Goal: Task Accomplishment & Management: Complete application form

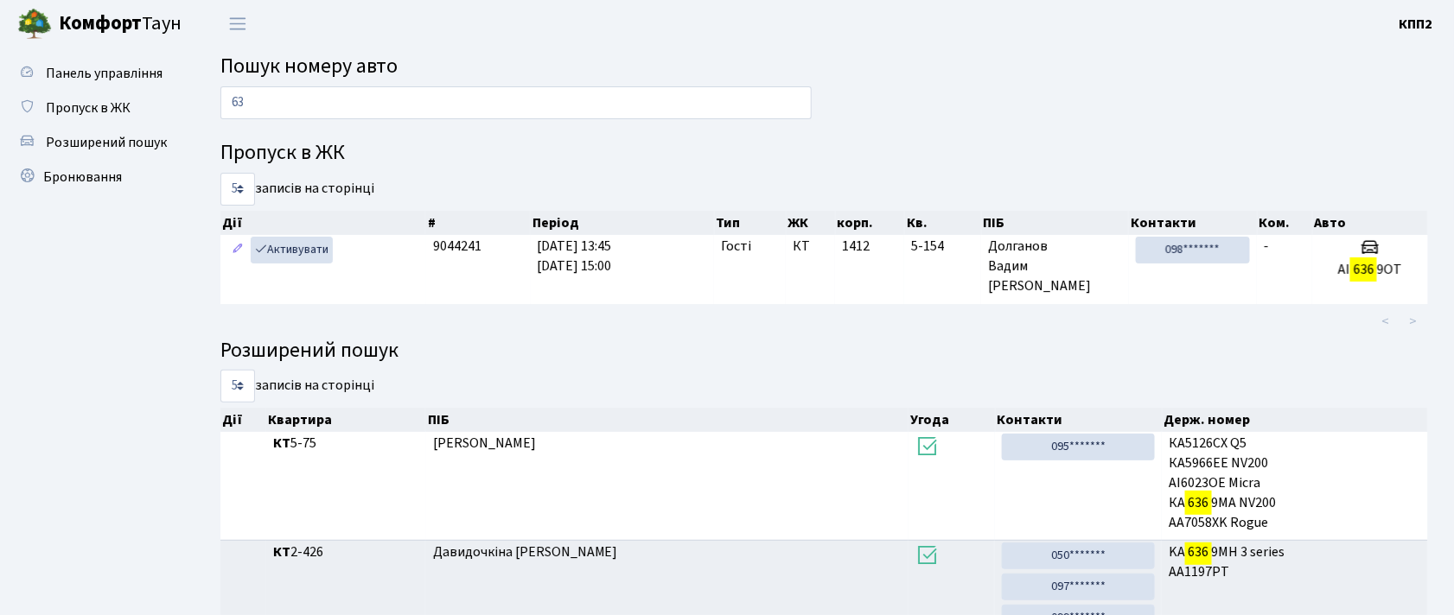
type input "6"
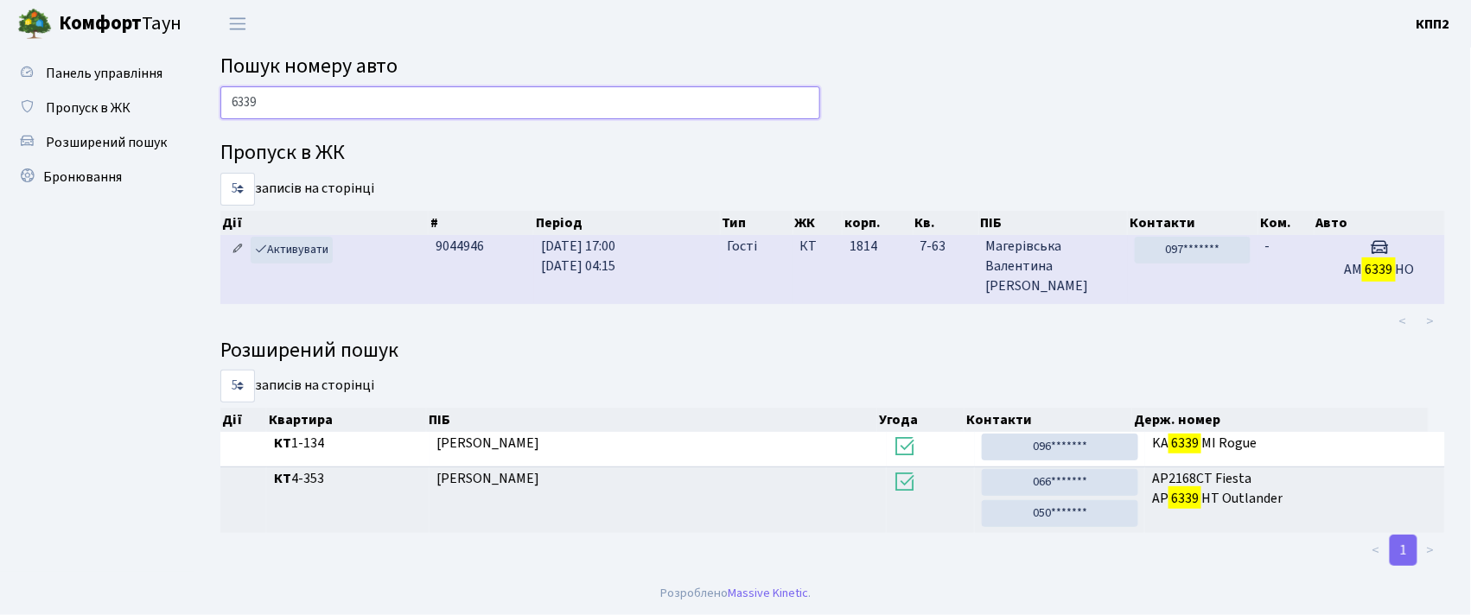
type input "6339"
click at [236, 242] on link at bounding box center [237, 250] width 21 height 27
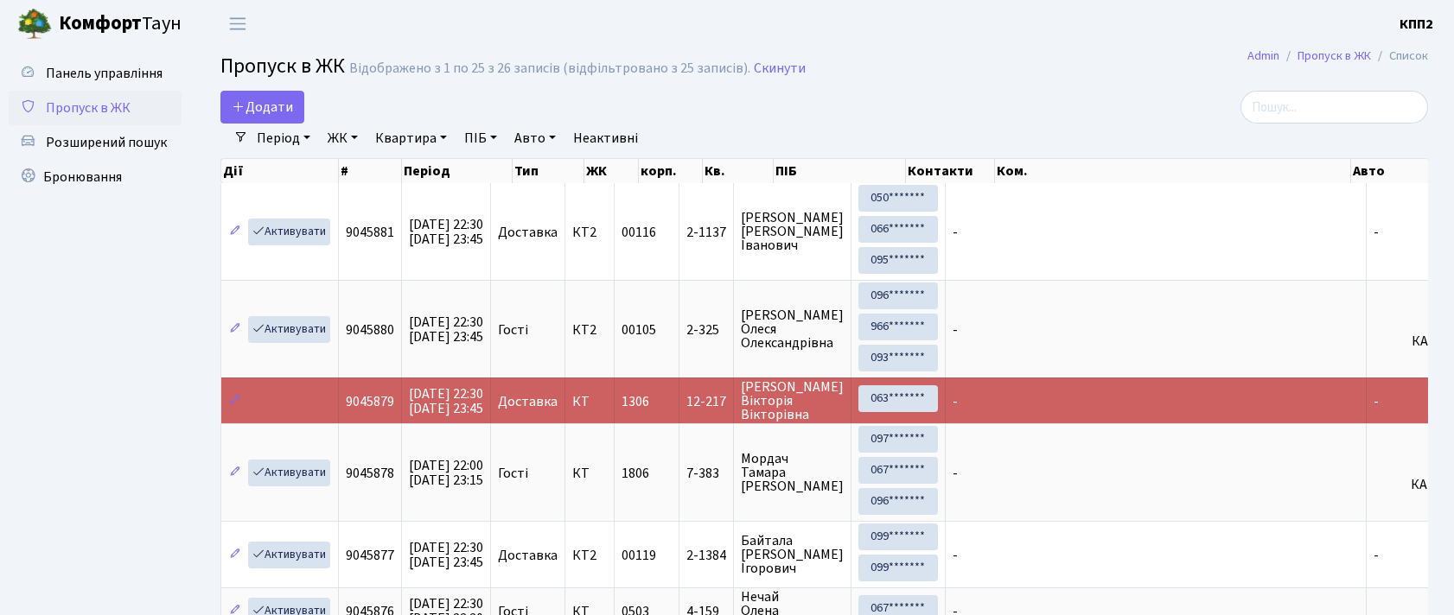
select select "25"
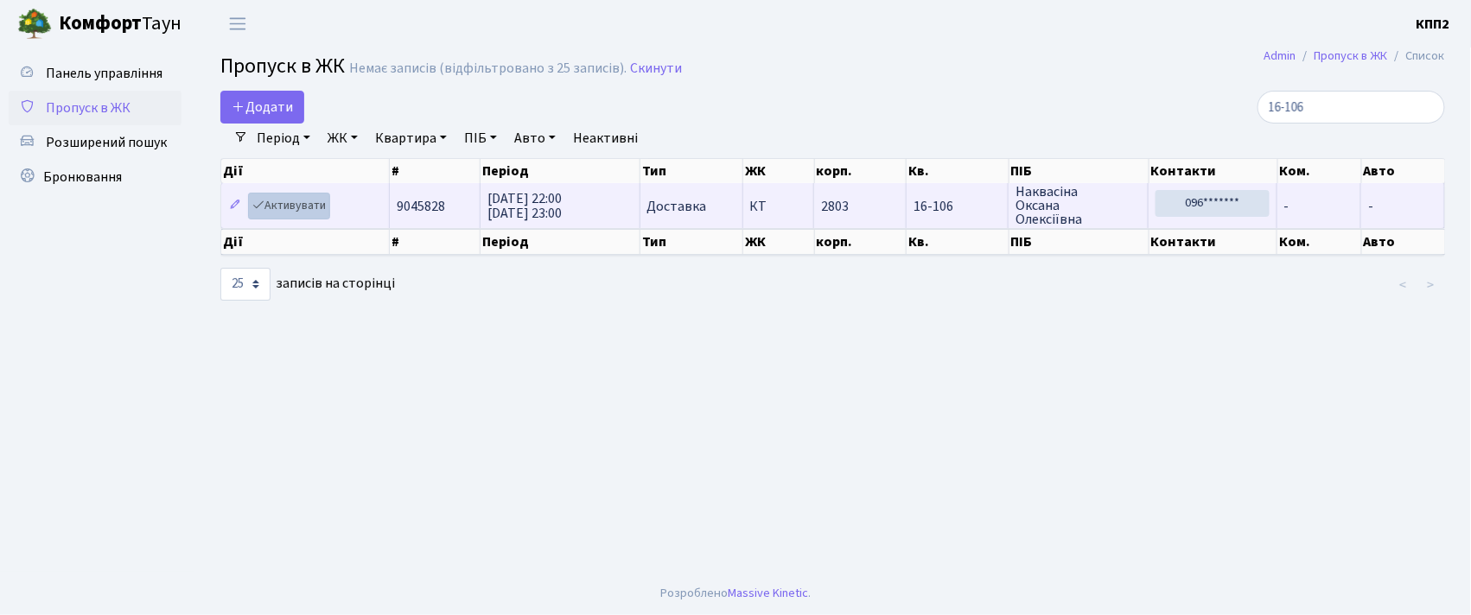
type input "16-106"
click at [296, 207] on link "Активувати" at bounding box center [289, 206] width 82 height 27
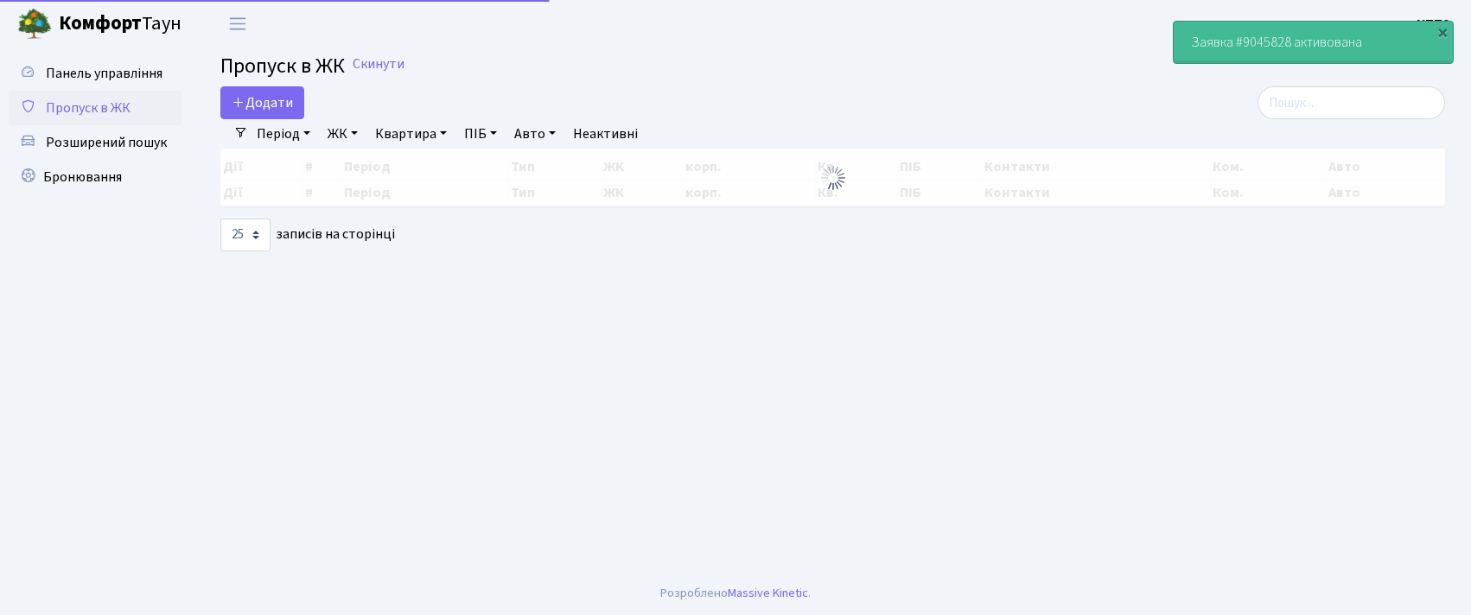
select select "25"
click at [1300, 118] on input "search" at bounding box center [1351, 102] width 188 height 33
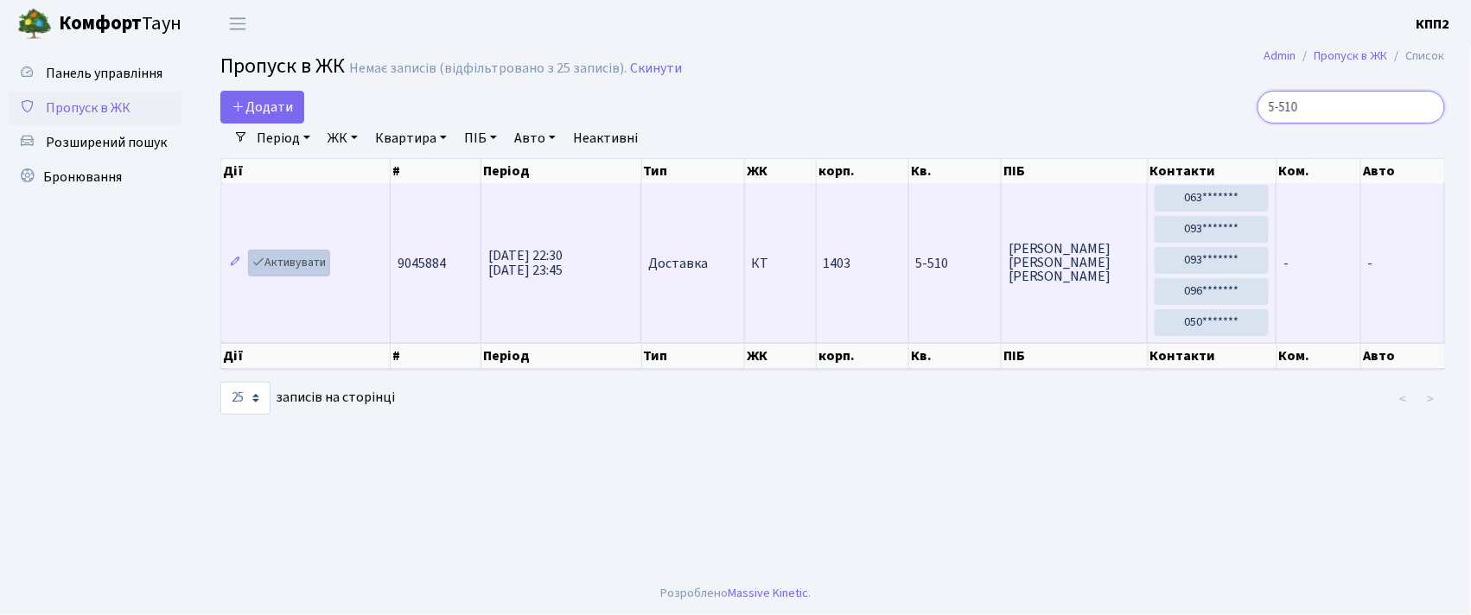
type input "5-510"
click at [299, 261] on link "Активувати" at bounding box center [289, 263] width 82 height 27
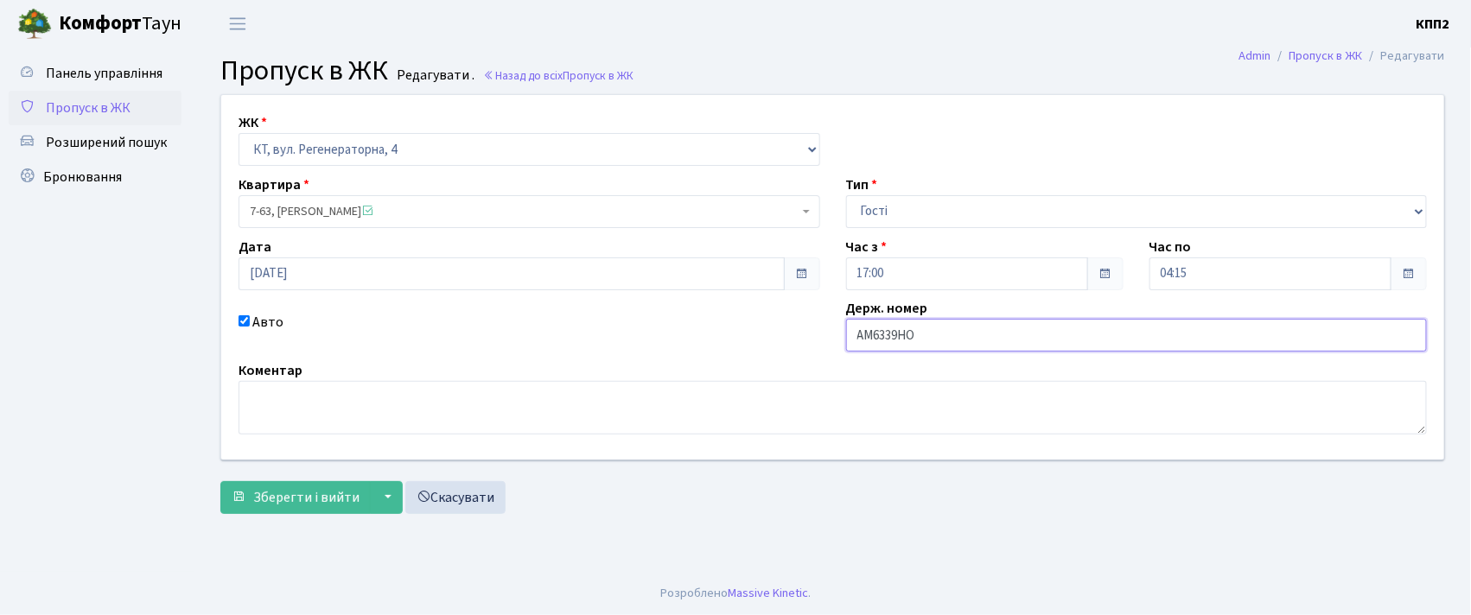
click at [869, 336] on input "АМ6339НО" at bounding box center [1137, 335] width 582 height 33
type input "АІ6339РО"
click at [239, 504] on span "submit" at bounding box center [239, 497] width 14 height 14
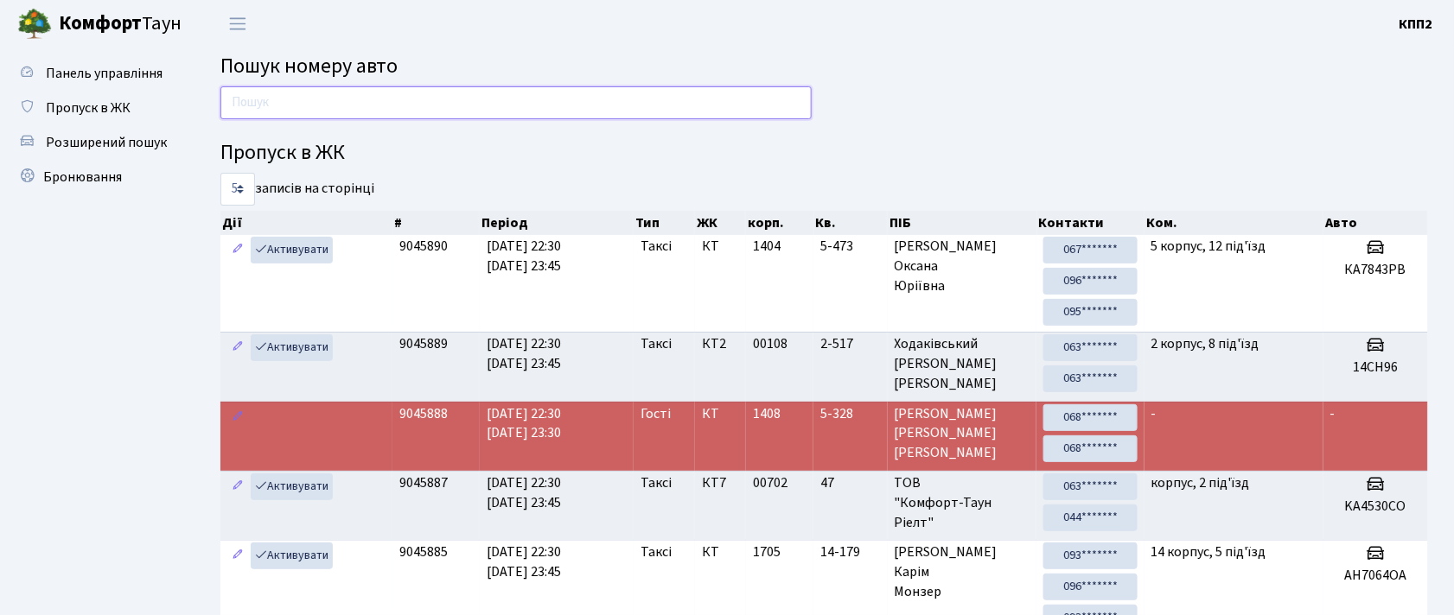
click at [529, 111] on input "text" at bounding box center [515, 102] width 591 height 33
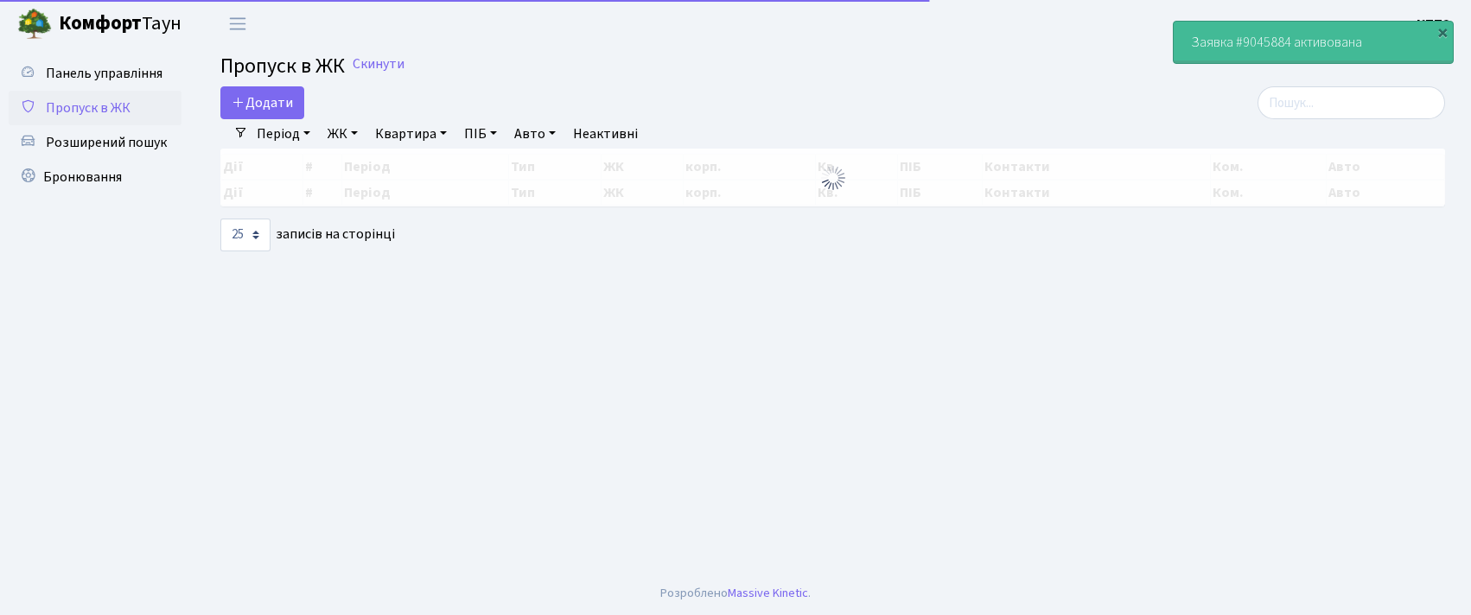
select select "25"
click at [1296, 115] on input "search" at bounding box center [1351, 102] width 188 height 33
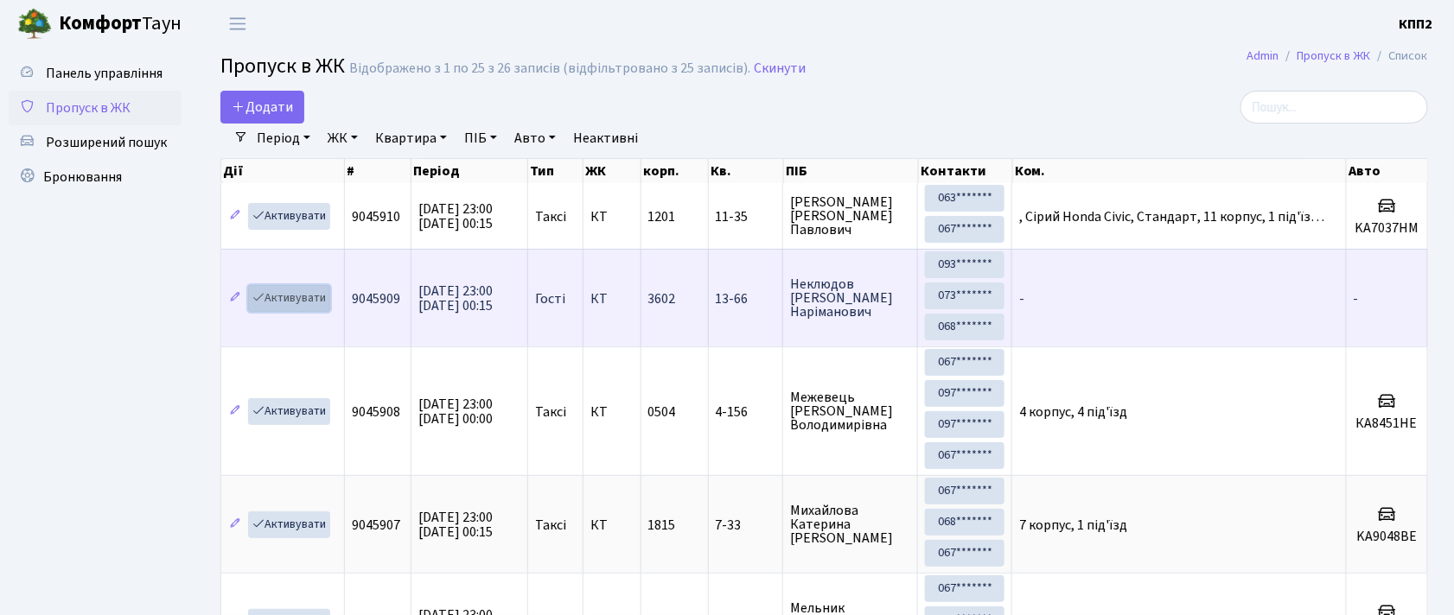
click at [278, 301] on link "Активувати" at bounding box center [289, 298] width 82 height 27
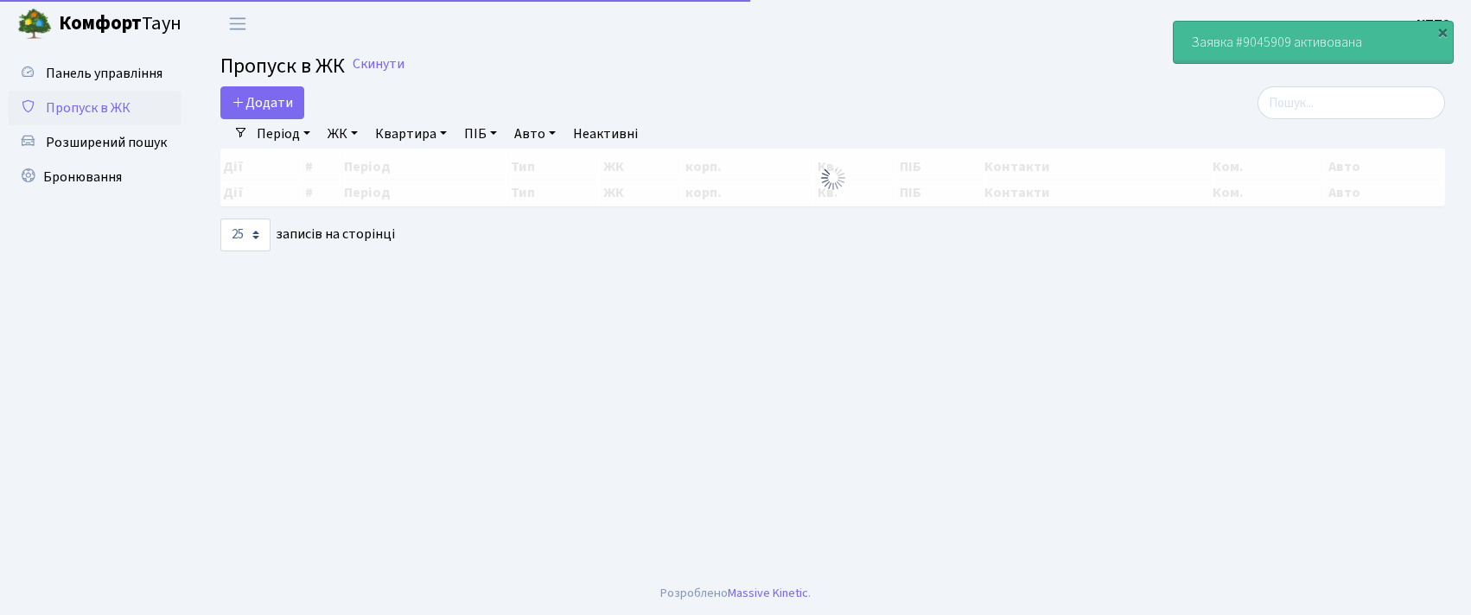
select select "25"
click at [1318, 111] on input "search" at bounding box center [1351, 102] width 188 height 33
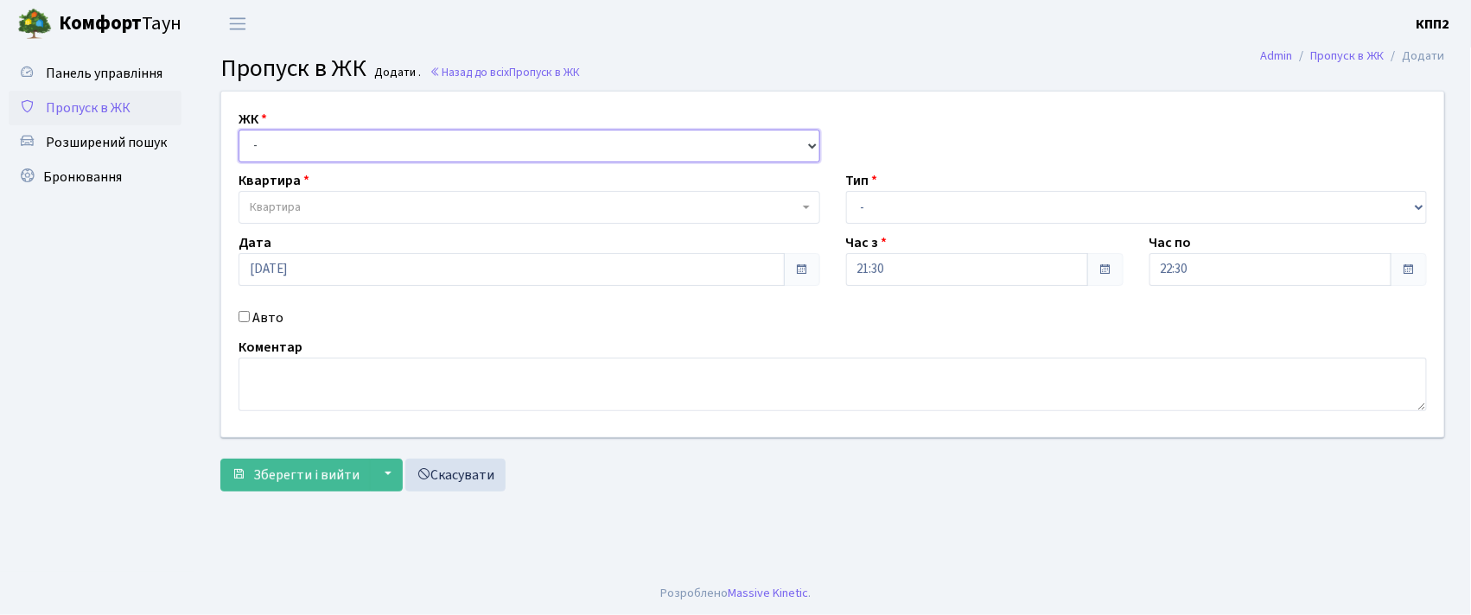
click at [316, 149] on select "- КТ, вул. Регенераторна, 4 КТ2, просп. [STREET_ADDRESS] [STREET_ADDRESS] [PERS…" at bounding box center [530, 146] width 582 height 33
drag, startPoint x: 136, startPoint y: 273, endPoint x: 230, endPoint y: 280, distance: 94.5
click at [136, 273] on ul "Панель управління Пропуск в ЖК Розширений пошук Бронювання" at bounding box center [95, 309] width 173 height 507
click at [270, 319] on label "Авто" at bounding box center [267, 318] width 31 height 21
click at [250, 319] on input "Авто" at bounding box center [244, 316] width 11 height 11
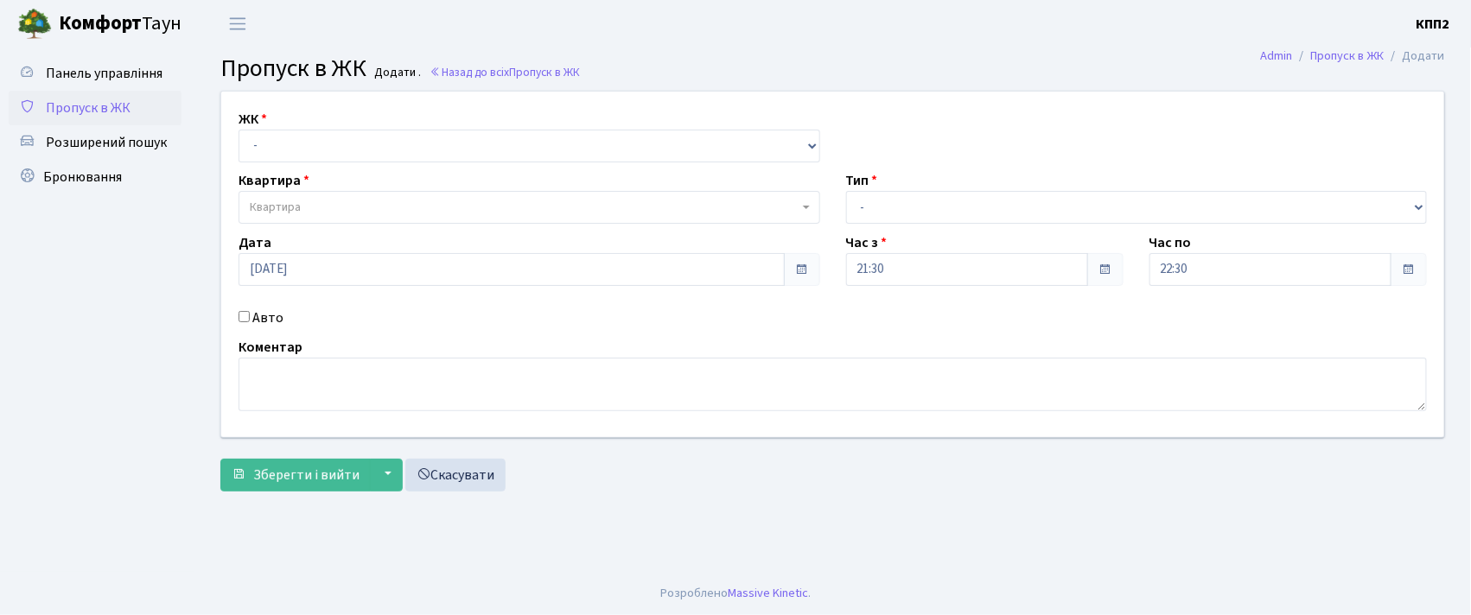
checkbox input "true"
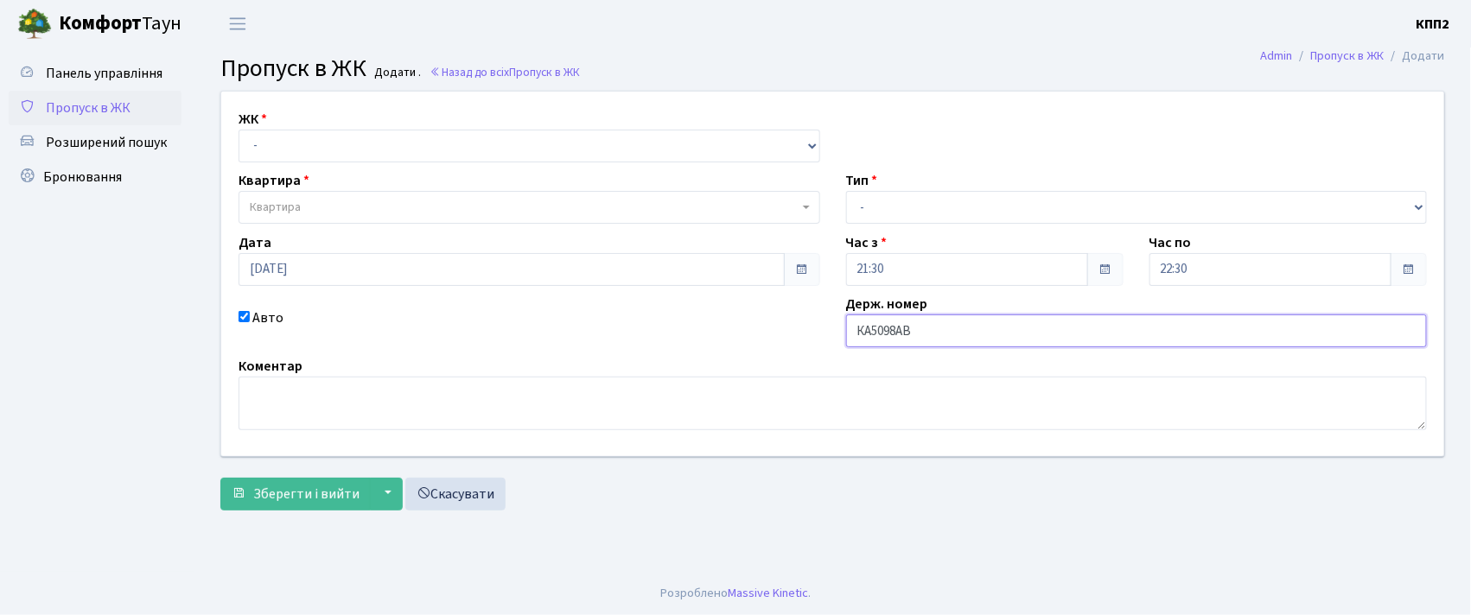
type input "КА5098АВ"
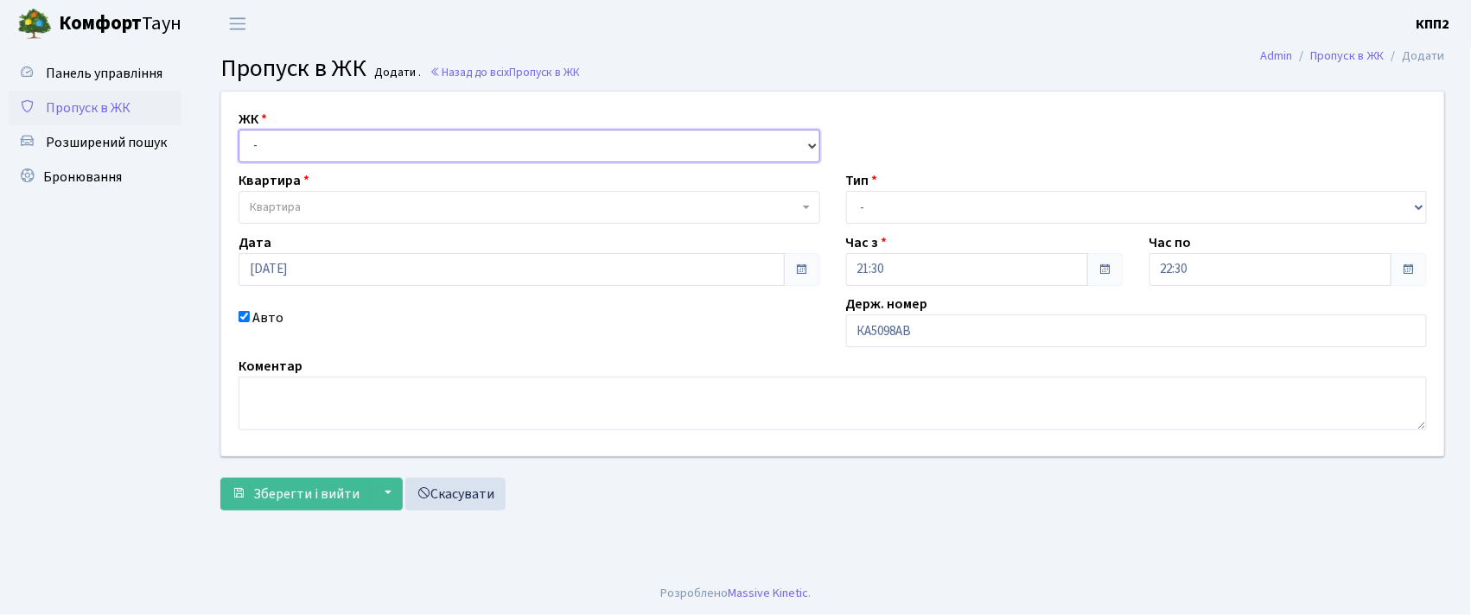
click at [318, 147] on select "- КТ, вул. Регенераторна, 4 КТ2, просп. Соборності, 17 КТ3, вул. Березнева, 16 …" at bounding box center [530, 146] width 582 height 33
select select "271"
click at [239, 130] on select "- КТ, вул. Регенераторна, 4 КТ2, просп. Соборності, 17 КТ3, вул. Березнева, 16 …" at bounding box center [530, 146] width 582 height 33
select select
click at [333, 219] on span "Квартира" at bounding box center [530, 207] width 582 height 33
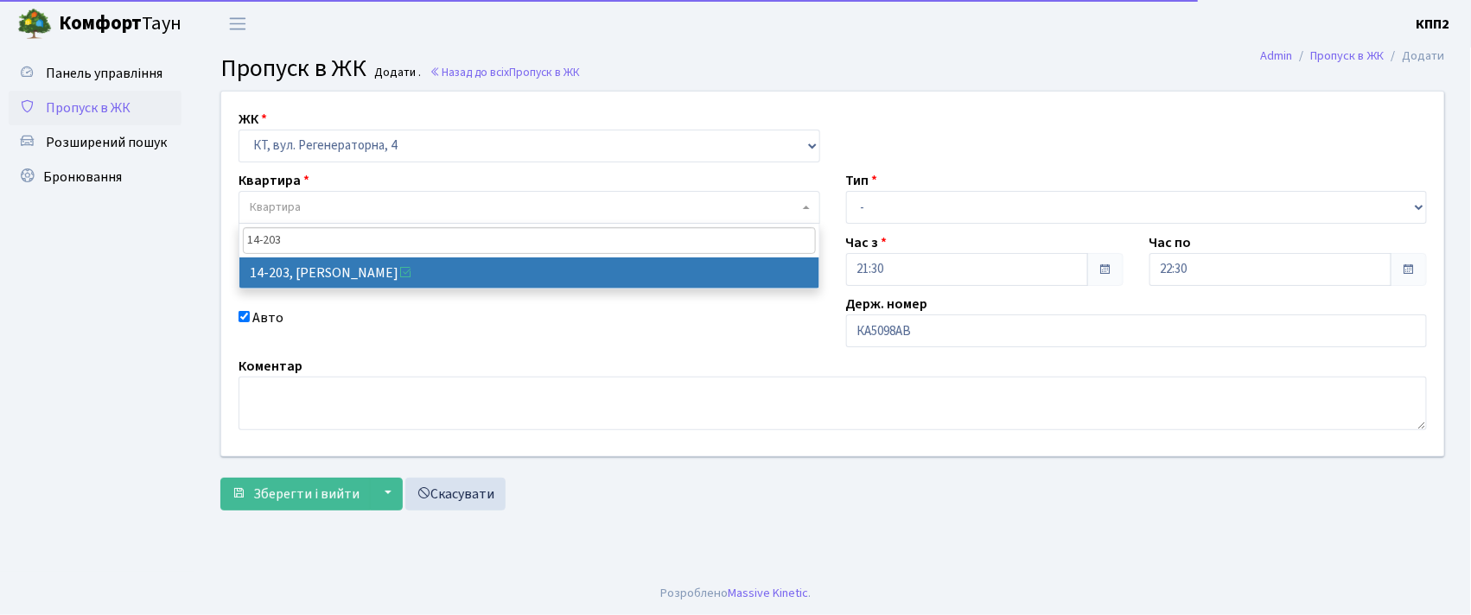
type input "14-203"
select select "7580"
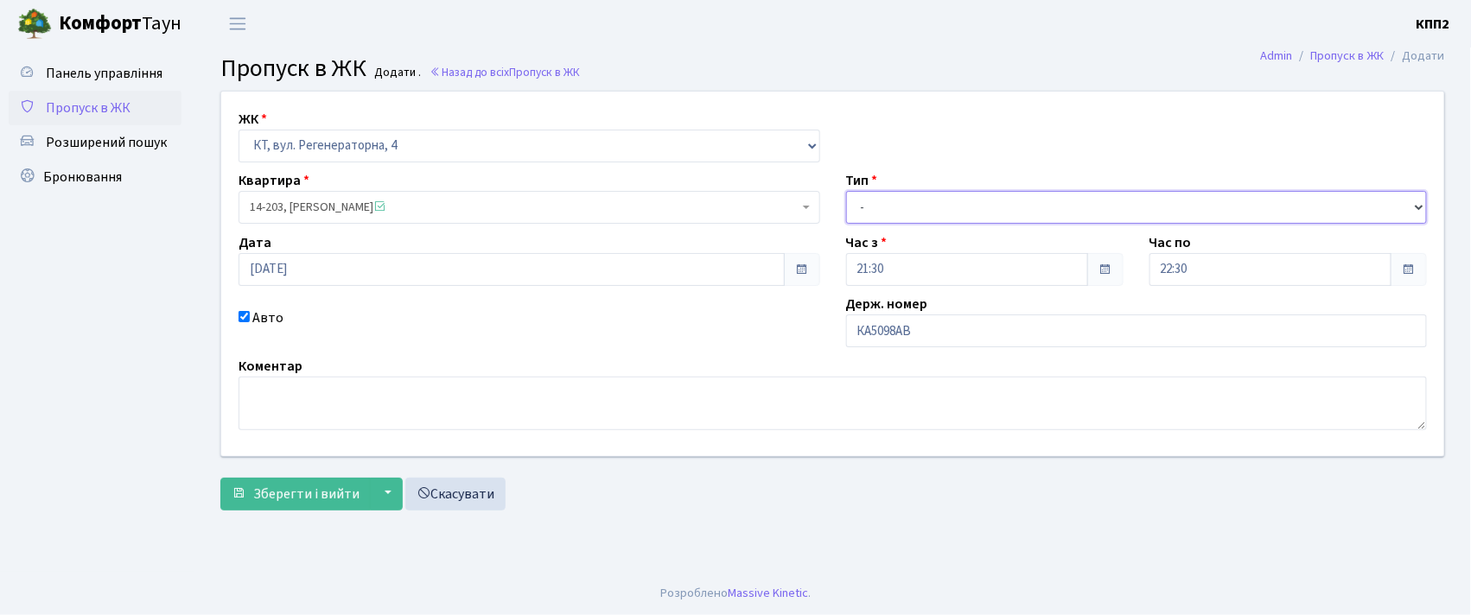
drag, startPoint x: 1027, startPoint y: 212, endPoint x: 1021, endPoint y: 219, distance: 9.2
click at [1027, 212] on select "- Доставка Таксі Гості Сервіс" at bounding box center [1137, 207] width 582 height 33
select select "2"
click at [846, 191] on select "- Доставка Таксі Гості Сервіс" at bounding box center [1137, 207] width 582 height 33
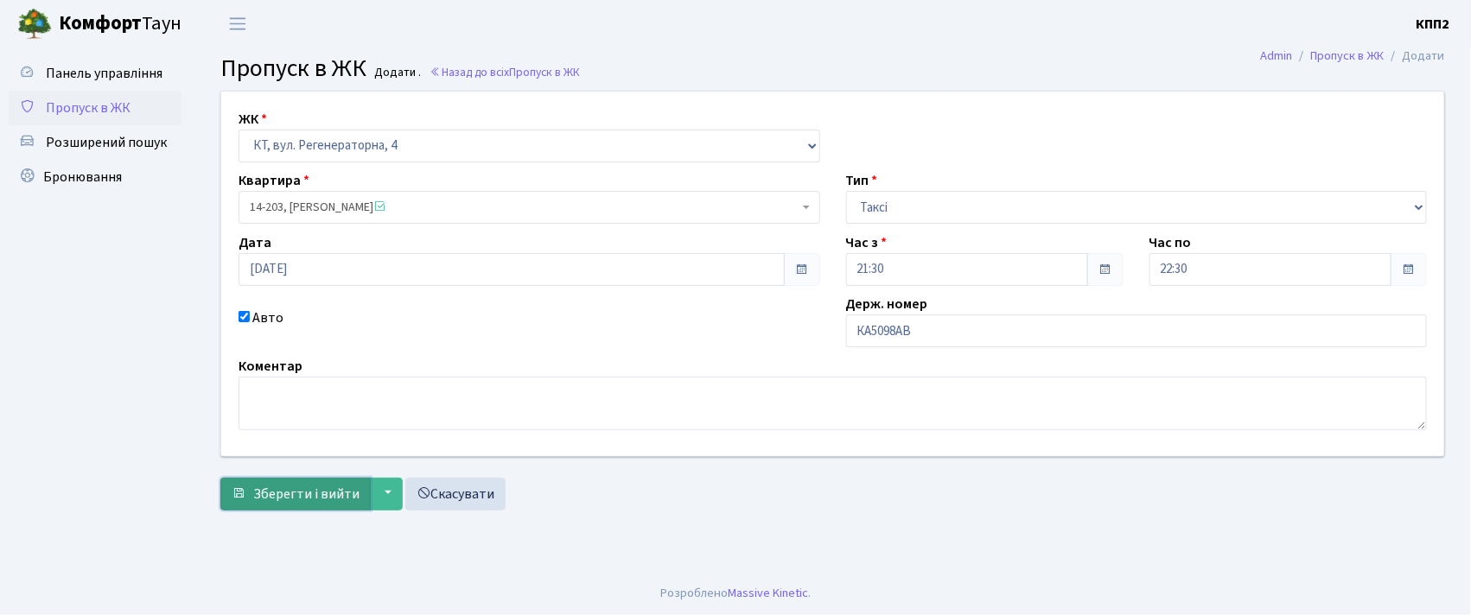
click at [260, 498] on span "Зберегти і вийти" at bounding box center [306, 494] width 106 height 19
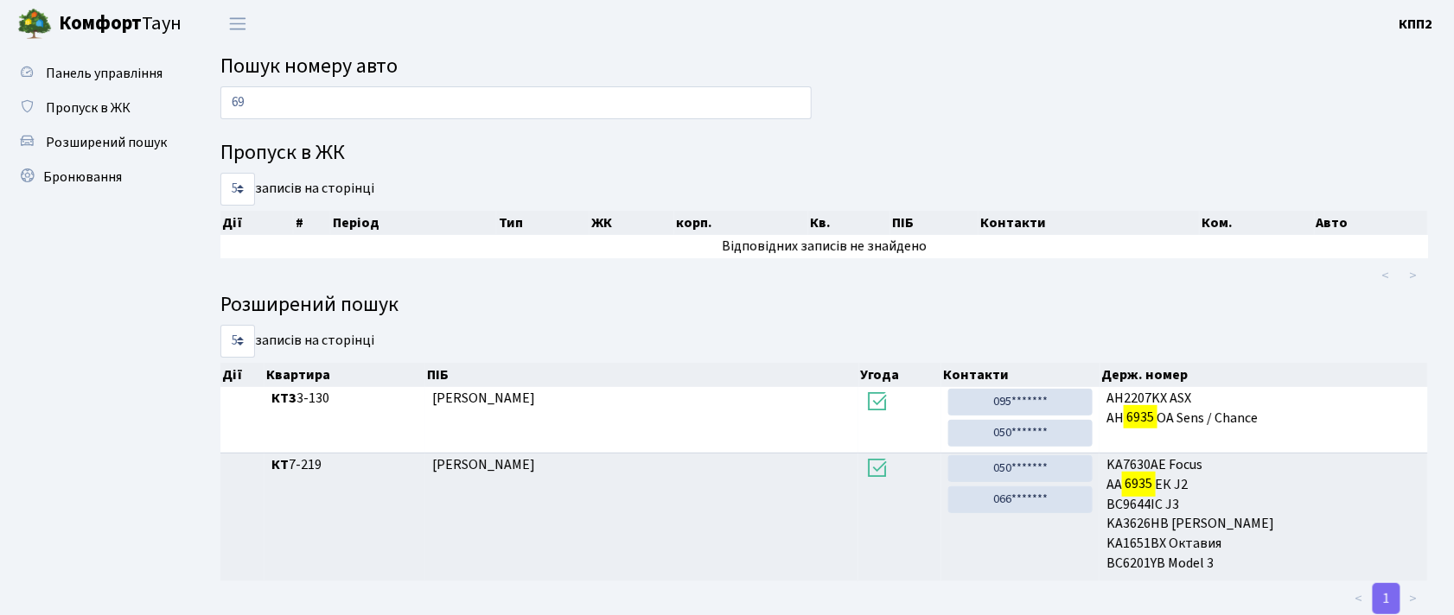
type input "6"
